Goal: Information Seeking & Learning: Learn about a topic

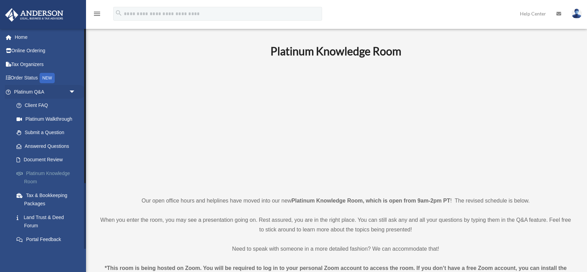
click at [41, 168] on link "Platinum Knowledge Room" at bounding box center [48, 178] width 76 height 22
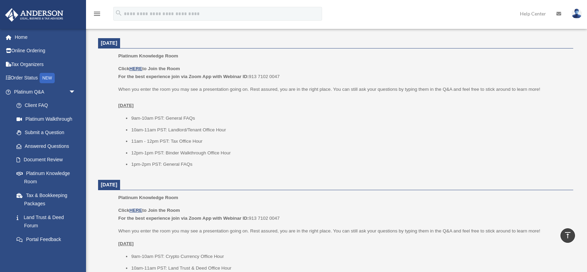
scroll to position [578, 0]
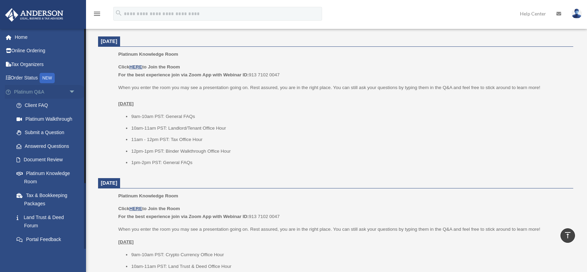
click at [73, 92] on span "arrow_drop_down" at bounding box center [76, 92] width 14 height 14
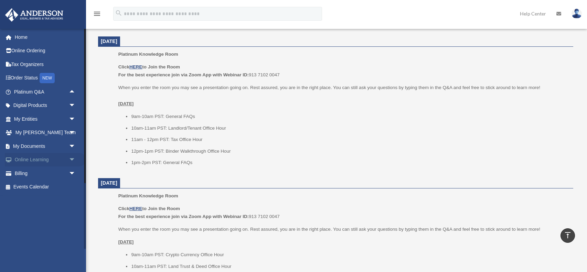
click at [74, 158] on span "arrow_drop_down" at bounding box center [76, 160] width 14 height 14
click at [34, 185] on link "Video Training" at bounding box center [48, 187] width 76 height 14
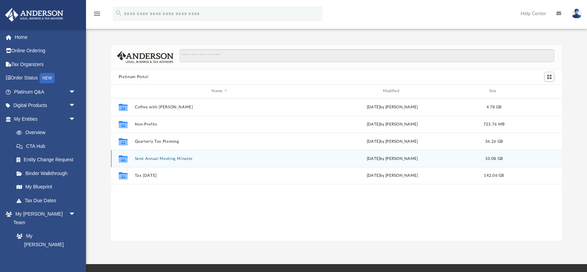
scroll to position [156, 451]
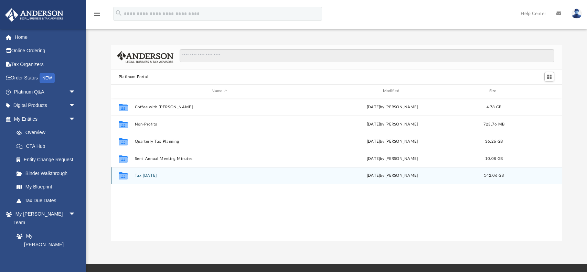
click at [141, 176] on button "Tax Tuesday" at bounding box center [220, 175] width 170 height 4
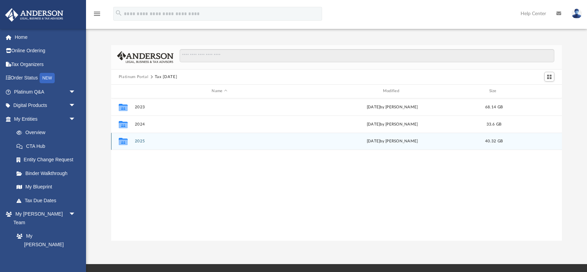
click at [138, 141] on button "2025" at bounding box center [220, 141] width 170 height 4
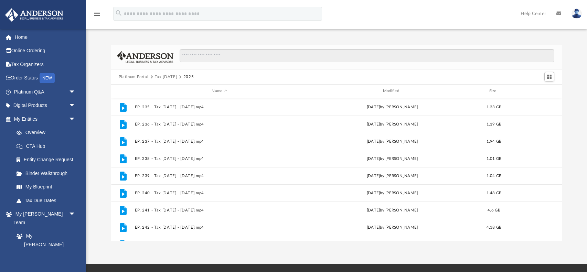
click at [136, 76] on button "Platinum Portal" at bounding box center [134, 77] width 30 height 6
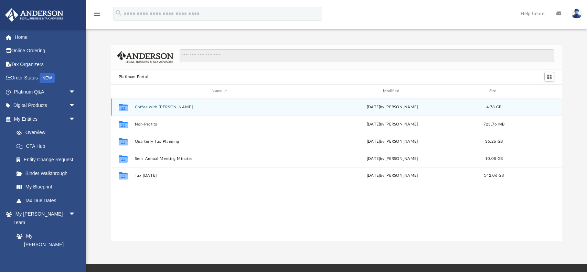
click at [160, 107] on button "Coffee with Carl" at bounding box center [220, 107] width 170 height 4
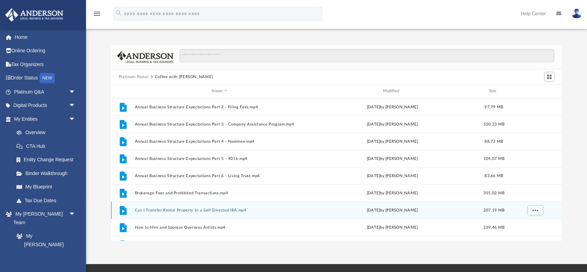
click at [148, 210] on button "Can I Transfer Rental Property to a Self-Directed IRA.mp4" at bounding box center [220, 210] width 170 height 4
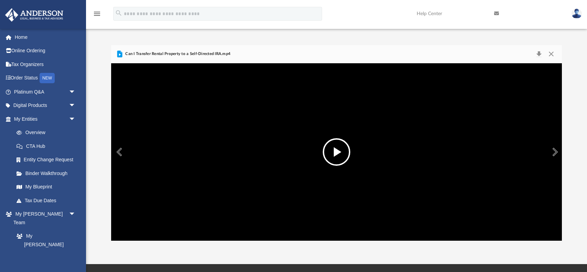
click at [337, 154] on button "File preview" at bounding box center [337, 152] width 28 height 28
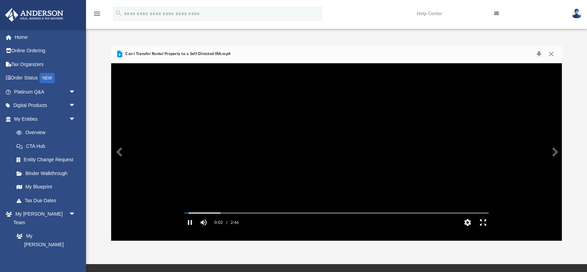
click at [484, 229] on button "Enter fullscreen" at bounding box center [482, 223] width 15 height 14
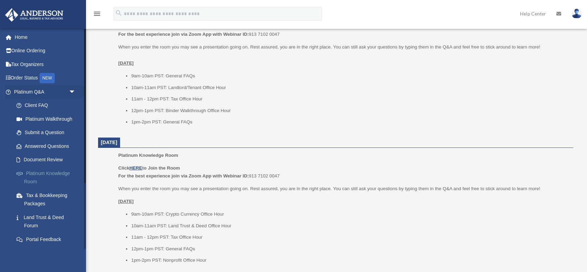
scroll to position [619, 0]
click at [36, 173] on link "Platinum Knowledge Room" at bounding box center [48, 178] width 76 height 22
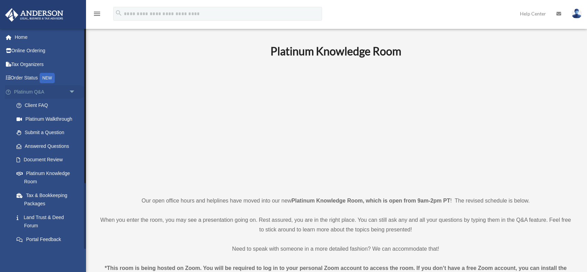
click at [72, 93] on span "arrow_drop_down" at bounding box center [76, 92] width 14 height 14
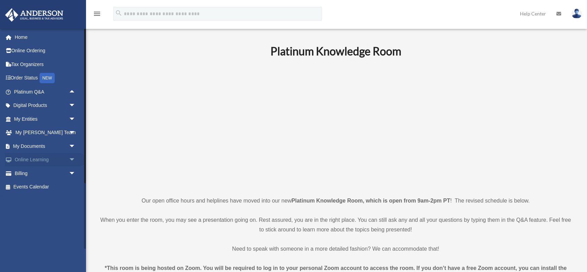
click at [72, 161] on span "arrow_drop_down" at bounding box center [76, 160] width 14 height 14
click at [42, 171] on link "Courses" at bounding box center [48, 174] width 76 height 14
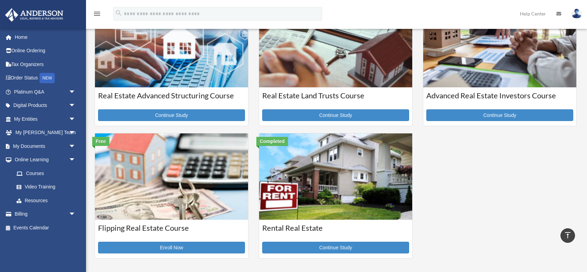
scroll to position [137, 0]
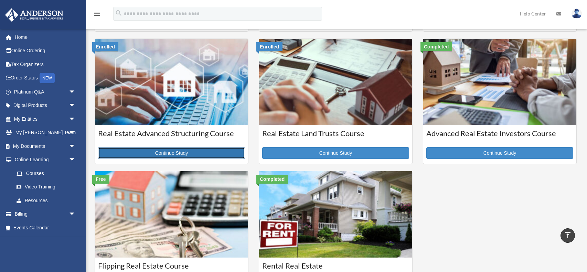
click at [177, 152] on link "Continue Study" at bounding box center [171, 153] width 147 height 12
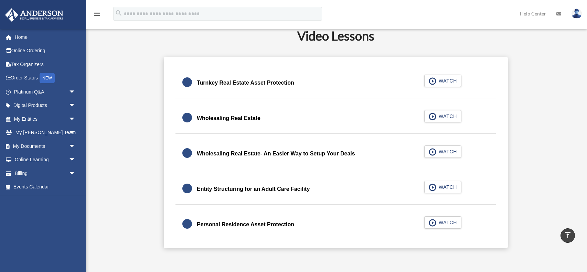
scroll to position [137, 0]
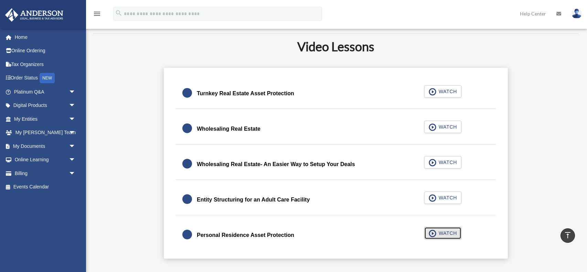
click at [444, 232] on span "WATCH" at bounding box center [447, 233] width 20 height 7
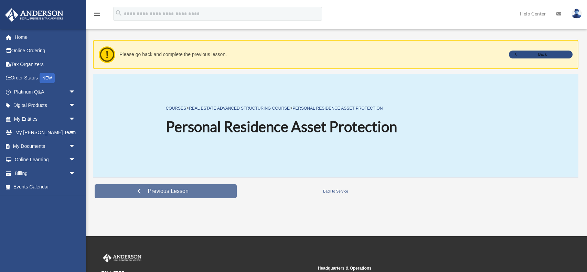
click at [164, 192] on span "Previous Lesson" at bounding box center [168, 191] width 52 height 7
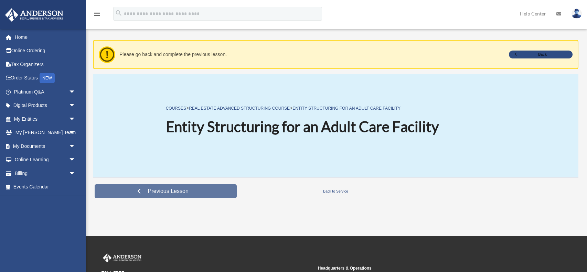
click at [160, 191] on span "Previous Lesson" at bounding box center [168, 191] width 52 height 7
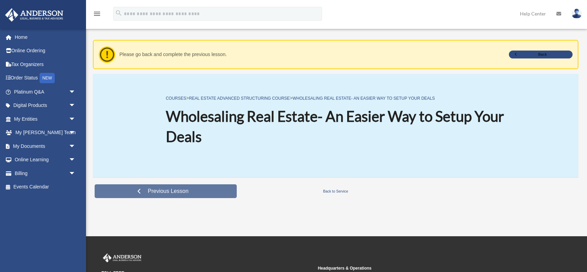
click at [146, 192] on span "Previous Lesson" at bounding box center [168, 191] width 52 height 7
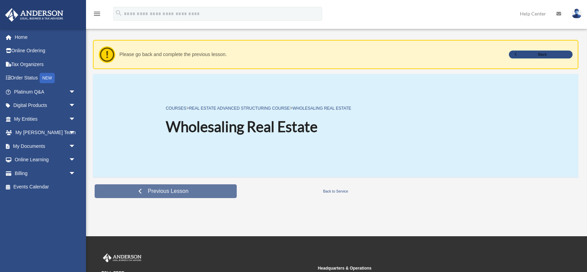
click at [146, 192] on span "Previous Lesson" at bounding box center [168, 191] width 52 height 7
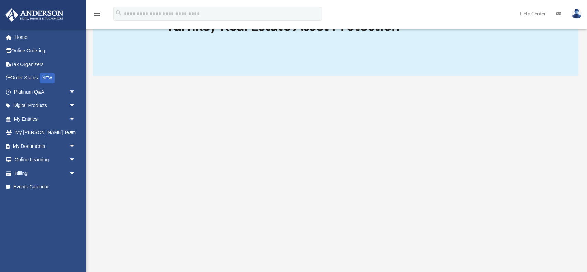
scroll to position [96, 0]
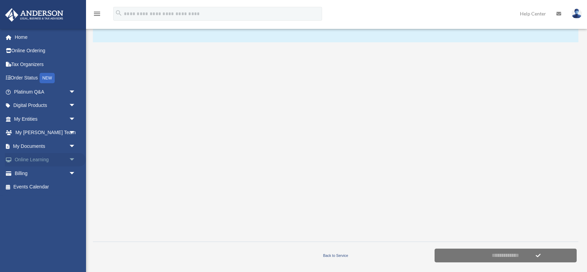
click at [73, 160] on span "arrow_drop_down" at bounding box center [76, 160] width 14 height 14
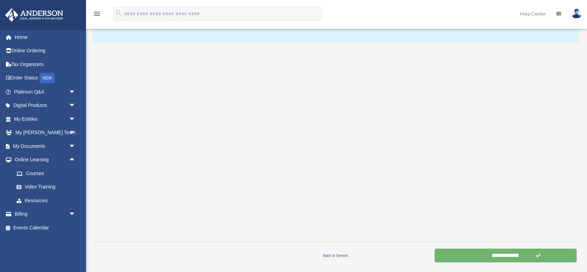
click at [495, 255] on input "**********" at bounding box center [506, 256] width 142 height 14
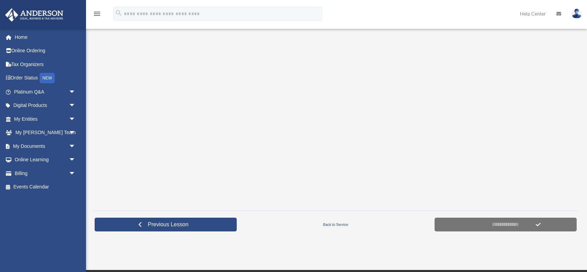
scroll to position [164, 0]
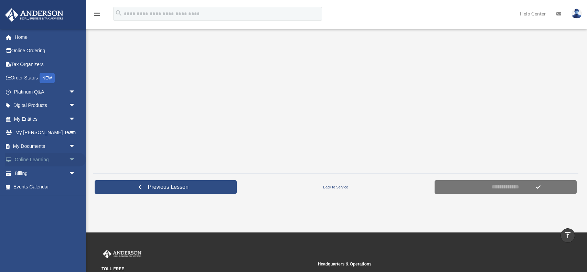
click at [73, 158] on span "arrow_drop_down" at bounding box center [76, 160] width 14 height 14
click at [57, 175] on link "Courses" at bounding box center [48, 174] width 76 height 14
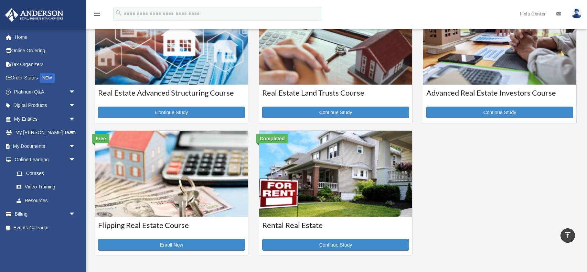
scroll to position [179, 0]
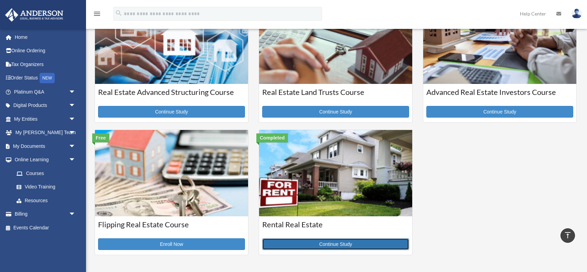
click at [332, 244] on link "Continue Study" at bounding box center [335, 244] width 147 height 12
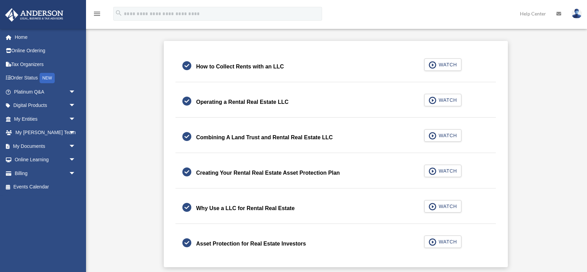
scroll to position [192, 0]
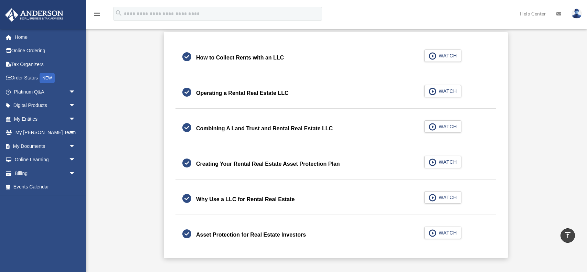
click at [238, 56] on div "How to Collect Rents with an LLC" at bounding box center [240, 58] width 88 height 10
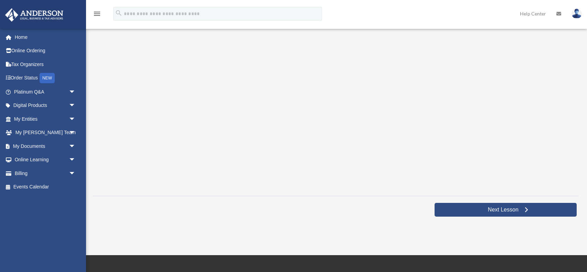
scroll to position [151, 0]
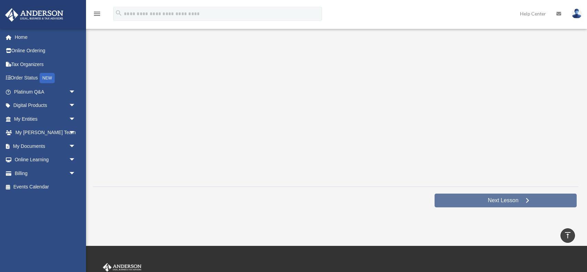
click at [503, 199] on span "Next Lesson" at bounding box center [503, 200] width 42 height 7
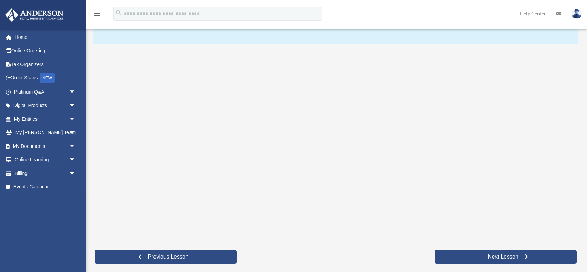
scroll to position [96, 0]
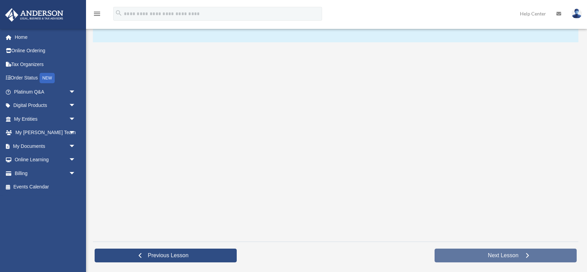
click at [494, 254] on span "Next Lesson" at bounding box center [503, 255] width 42 height 7
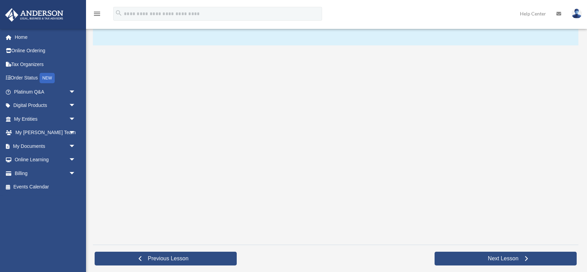
scroll to position [96, 0]
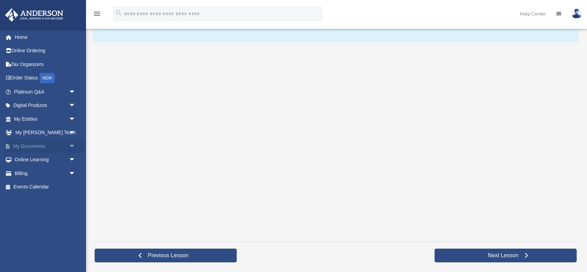
click at [71, 147] on span "arrow_drop_down" at bounding box center [76, 146] width 14 height 14
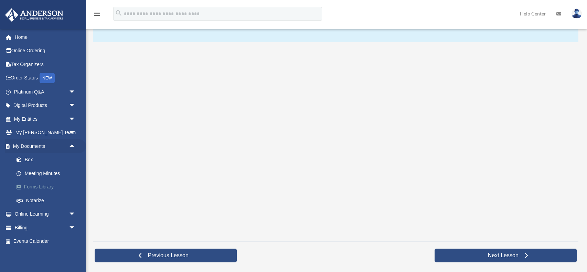
click at [40, 184] on link "Forms Library" at bounding box center [48, 187] width 76 height 14
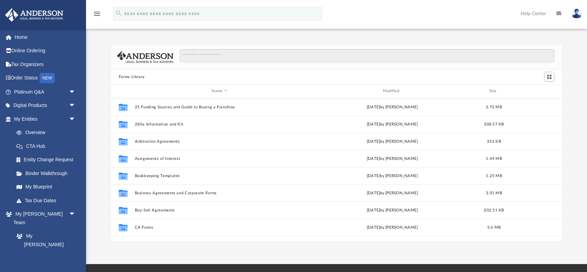
scroll to position [156, 451]
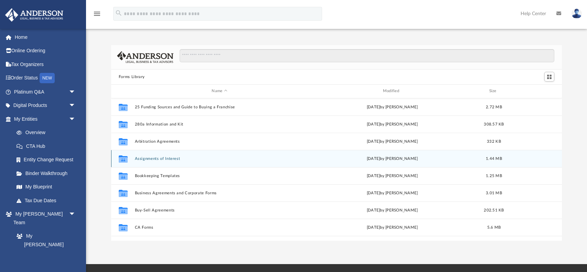
click at [152, 159] on button "Assignments of Interest" at bounding box center [220, 159] width 170 height 4
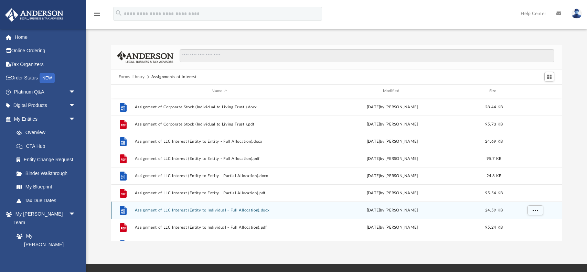
click at [155, 210] on button "Assignment of LLC Interest (Entity to Individual - Full Allocation).docx" at bounding box center [220, 210] width 170 height 4
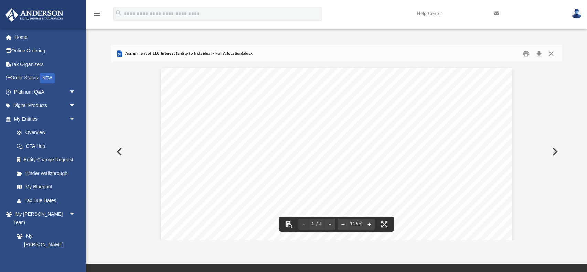
scroll to position [0, 0]
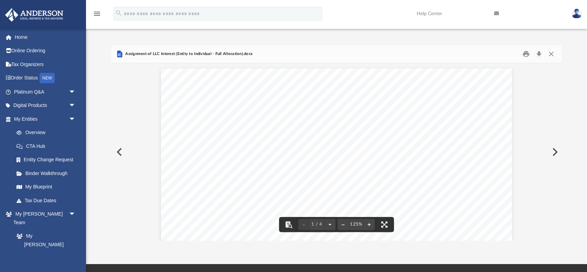
click at [554, 152] on button "Preview" at bounding box center [554, 151] width 15 height 19
click at [121, 152] on button "Preview" at bounding box center [118, 151] width 15 height 19
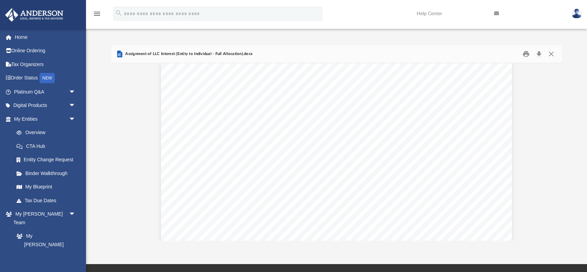
scroll to position [674, 0]
